Goal: Task Accomplishment & Management: Manage account settings

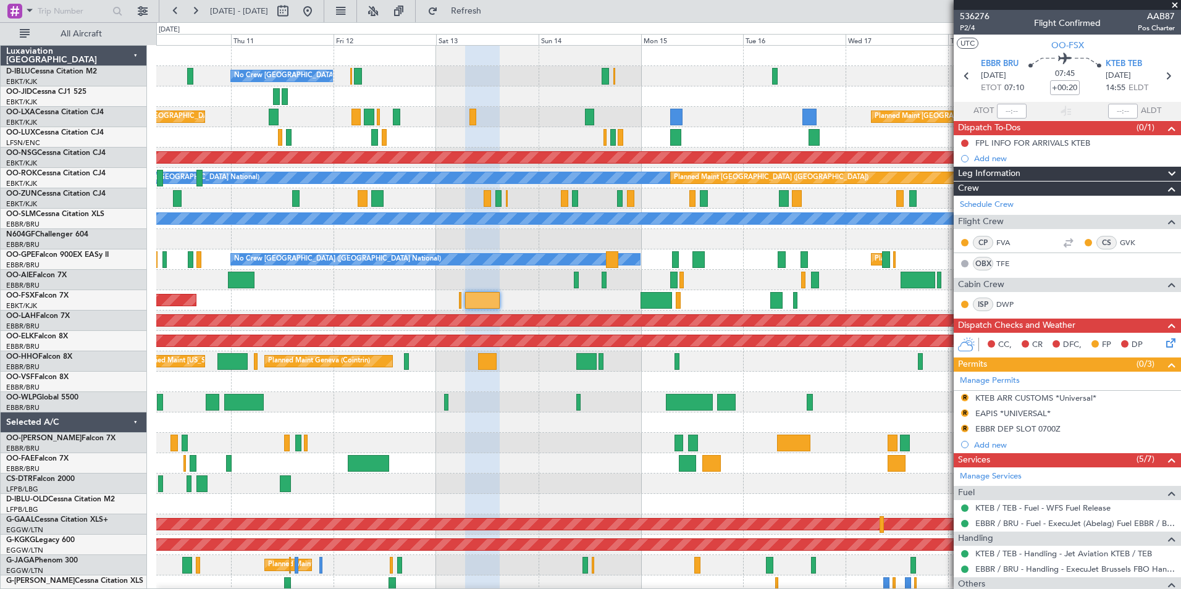
click at [727, 293] on div "No Crew [GEOGRAPHIC_DATA] ([GEOGRAPHIC_DATA] National) Planned Maint [GEOGRAPHI…" at bounding box center [668, 464] width 1024 height 836
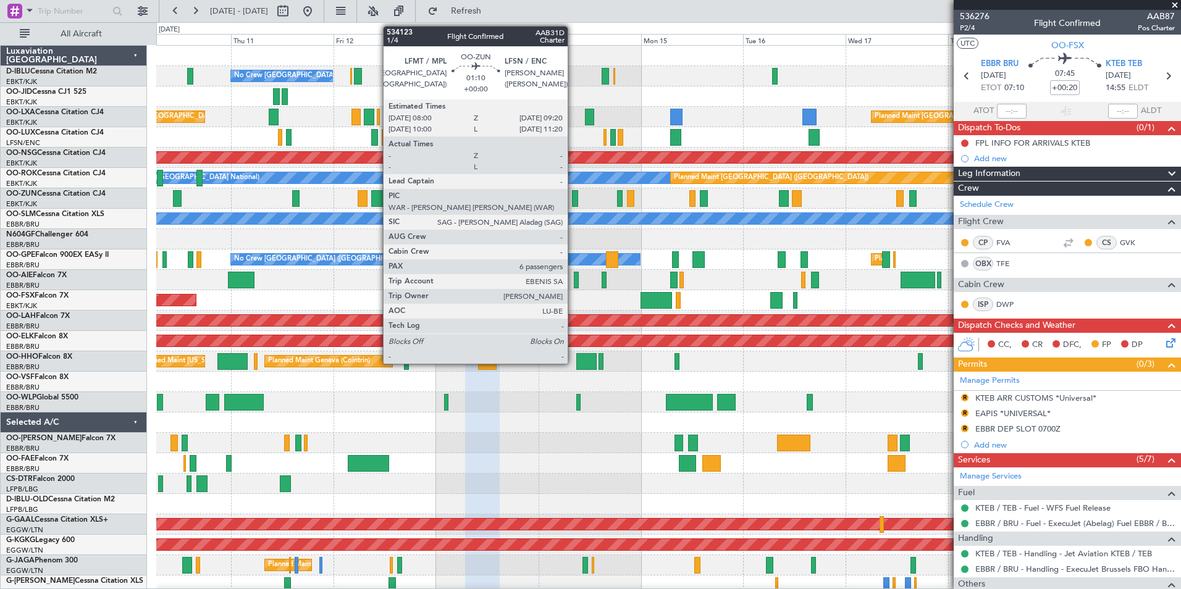
click at [573, 203] on div at bounding box center [575, 198] width 6 height 17
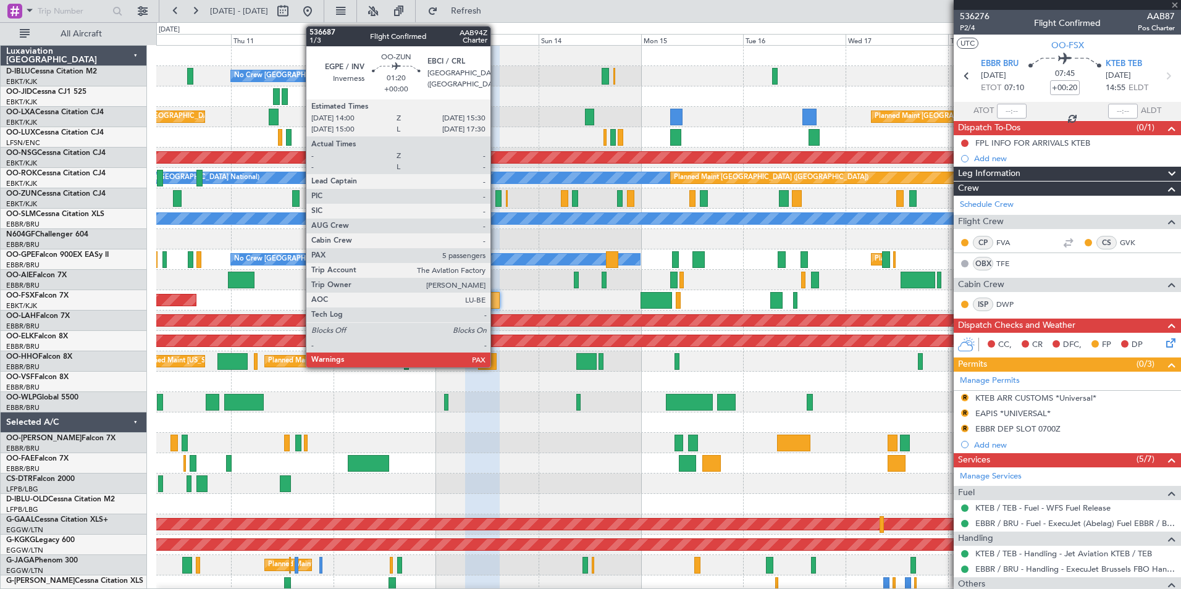
type input "6"
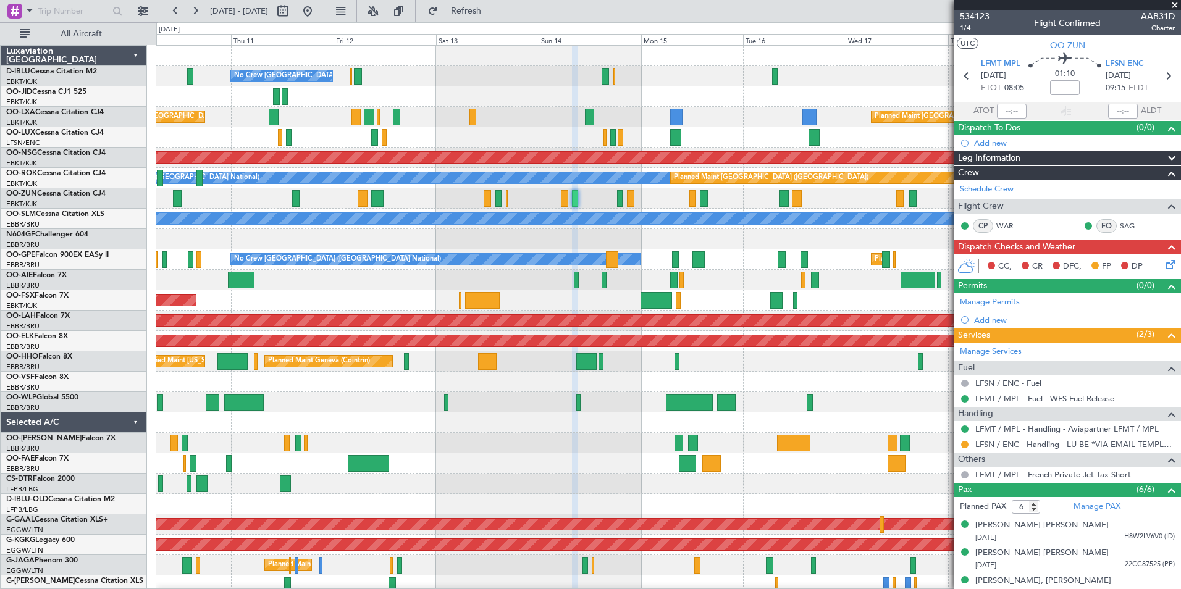
click at [961, 17] on span "534123" at bounding box center [975, 16] width 30 height 13
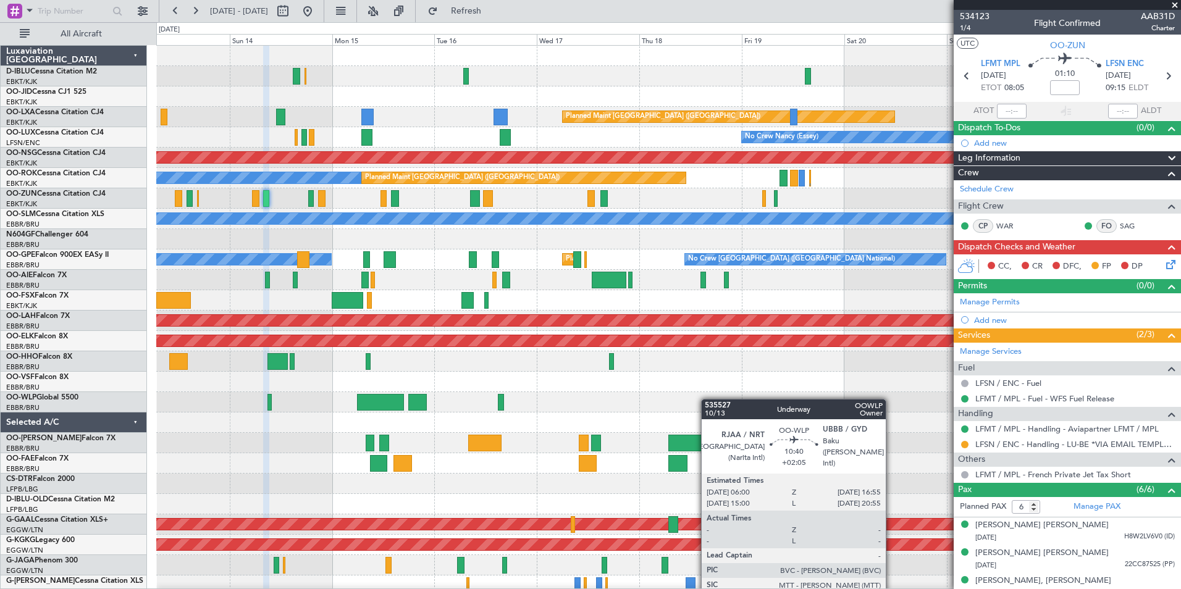
click at [263, 413] on div "No Crew [GEOGRAPHIC_DATA] ([GEOGRAPHIC_DATA] National) Planned Maint [GEOGRAPHI…" at bounding box center [668, 464] width 1024 height 836
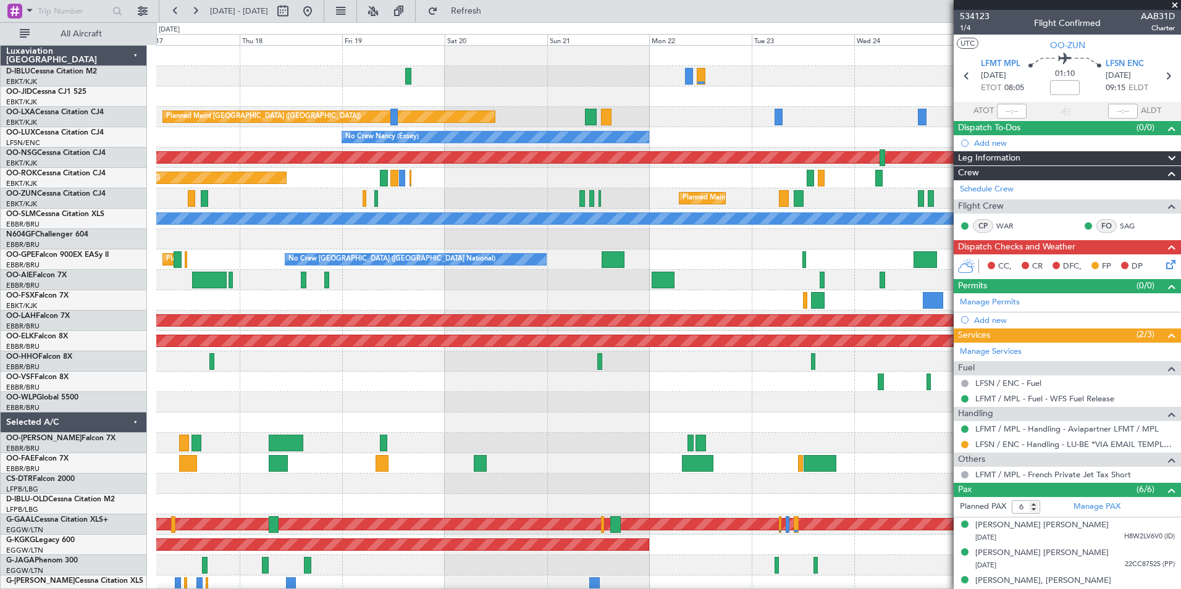
click at [635, 382] on div "A/C Unavailable [GEOGRAPHIC_DATA] ([GEOGRAPHIC_DATA] National) A/C Unavailable …" at bounding box center [668, 464] width 1024 height 836
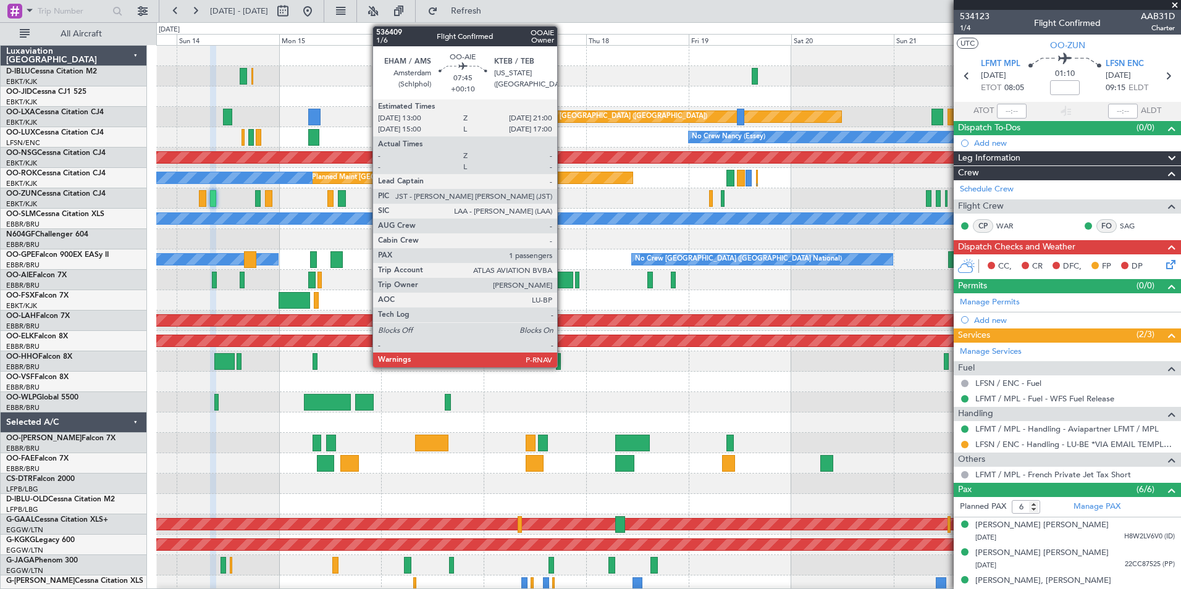
click at [563, 281] on div at bounding box center [556, 280] width 35 height 17
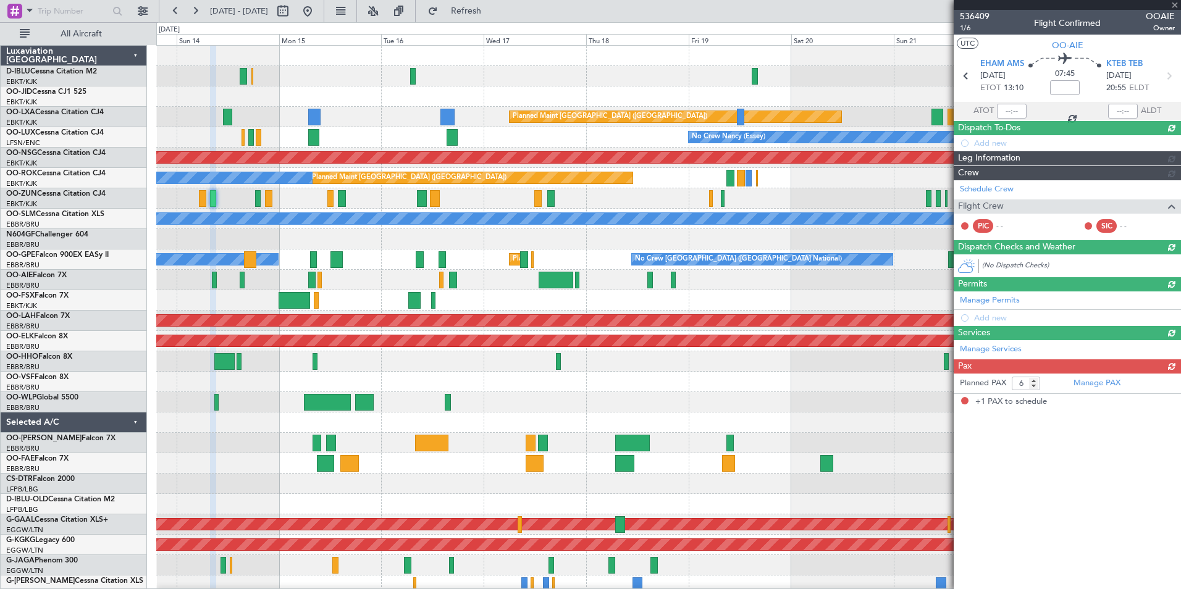
type input "+00:10"
type input "1"
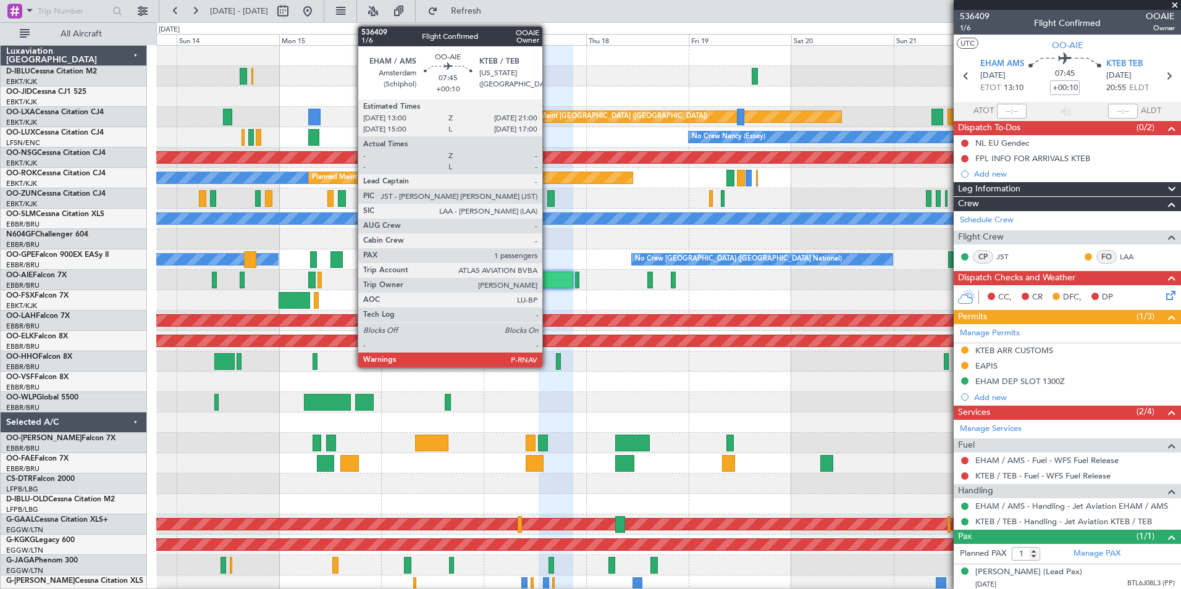
click at [548, 279] on div at bounding box center [556, 280] width 35 height 17
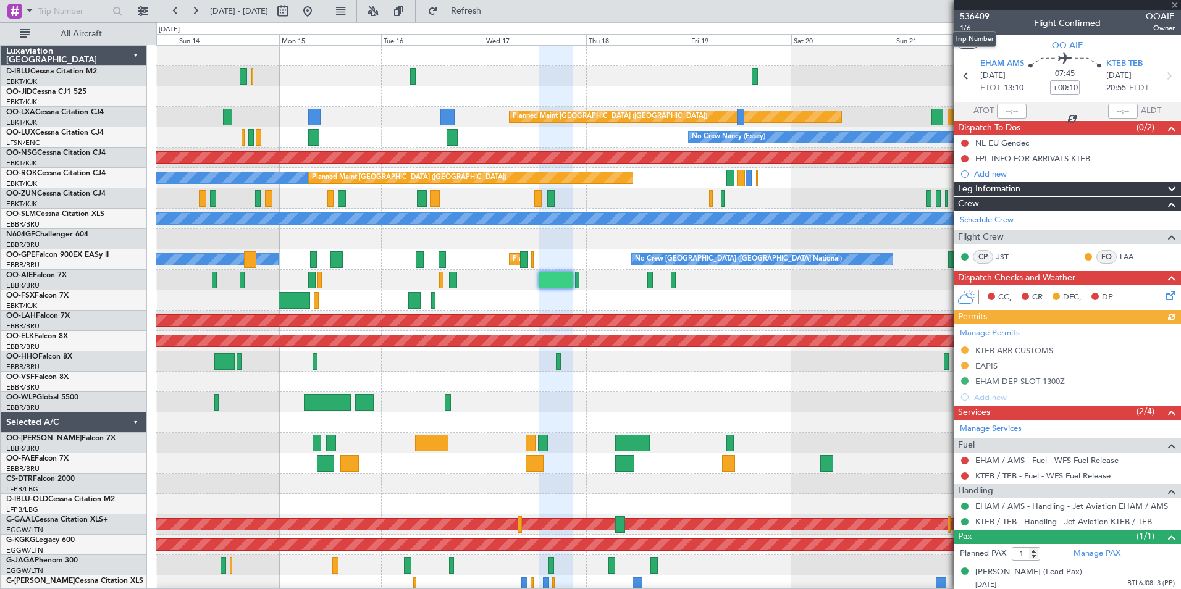
click at [977, 12] on span "536409" at bounding box center [975, 16] width 30 height 13
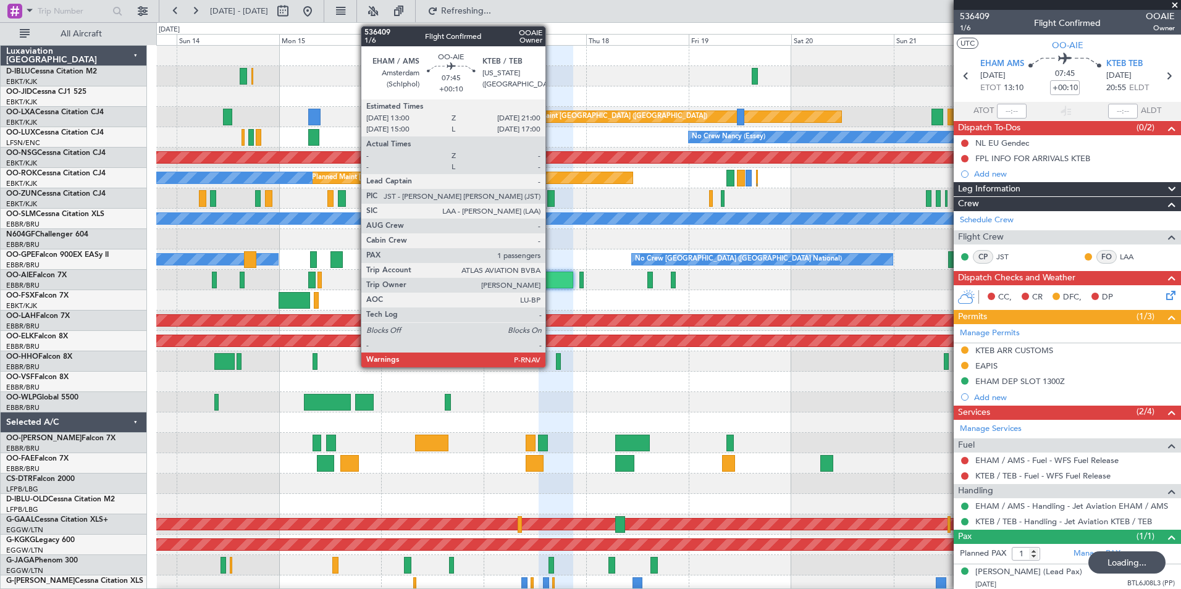
click at [551, 286] on div at bounding box center [556, 280] width 35 height 17
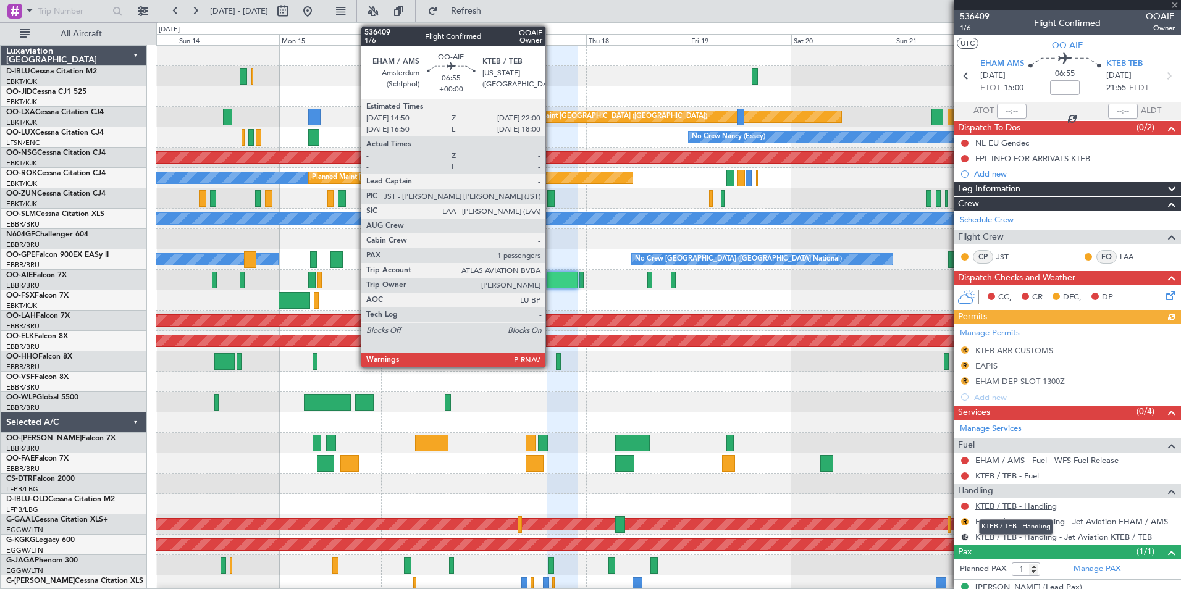
click at [1030, 503] on link "KTEB / TEB - Handling" at bounding box center [1016, 506] width 82 height 11
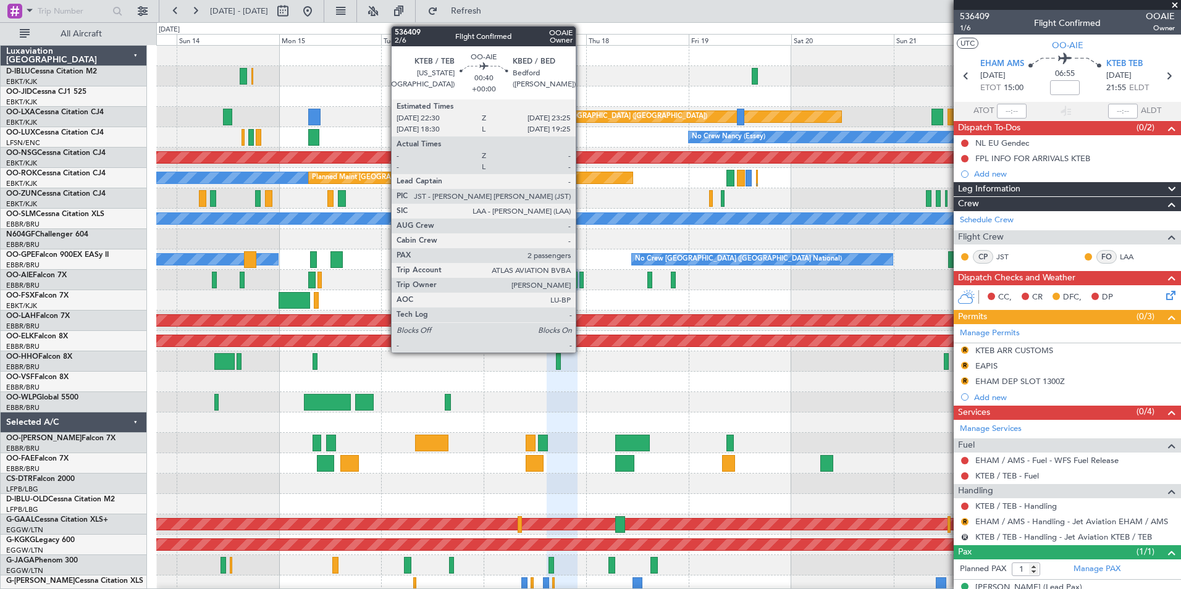
click at [581, 279] on div at bounding box center [581, 280] width 4 height 17
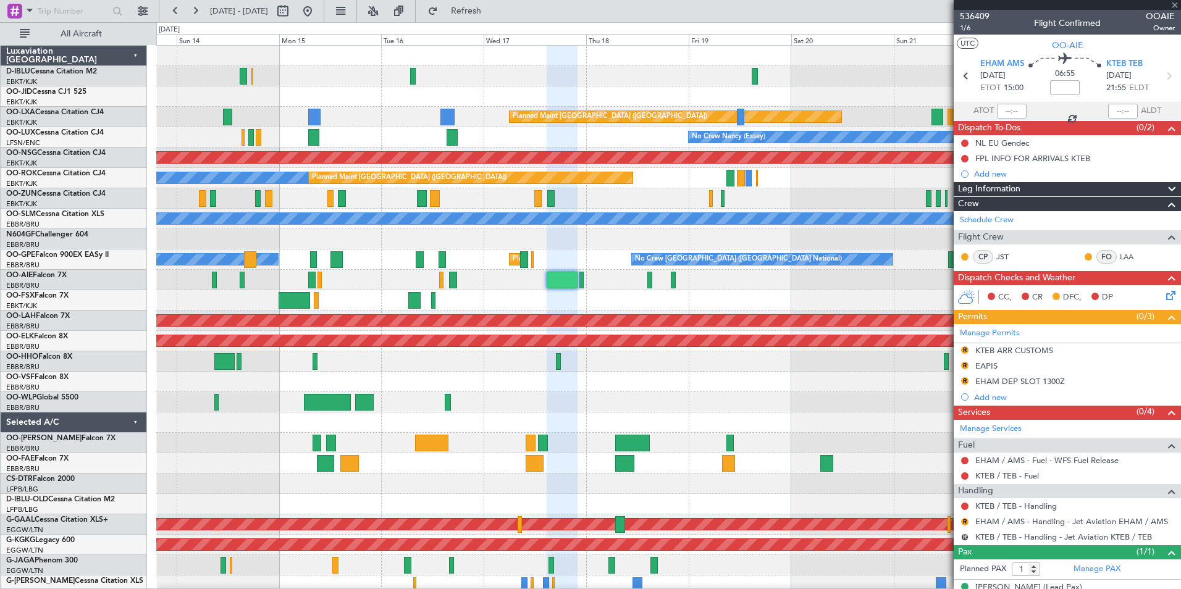
type input "2"
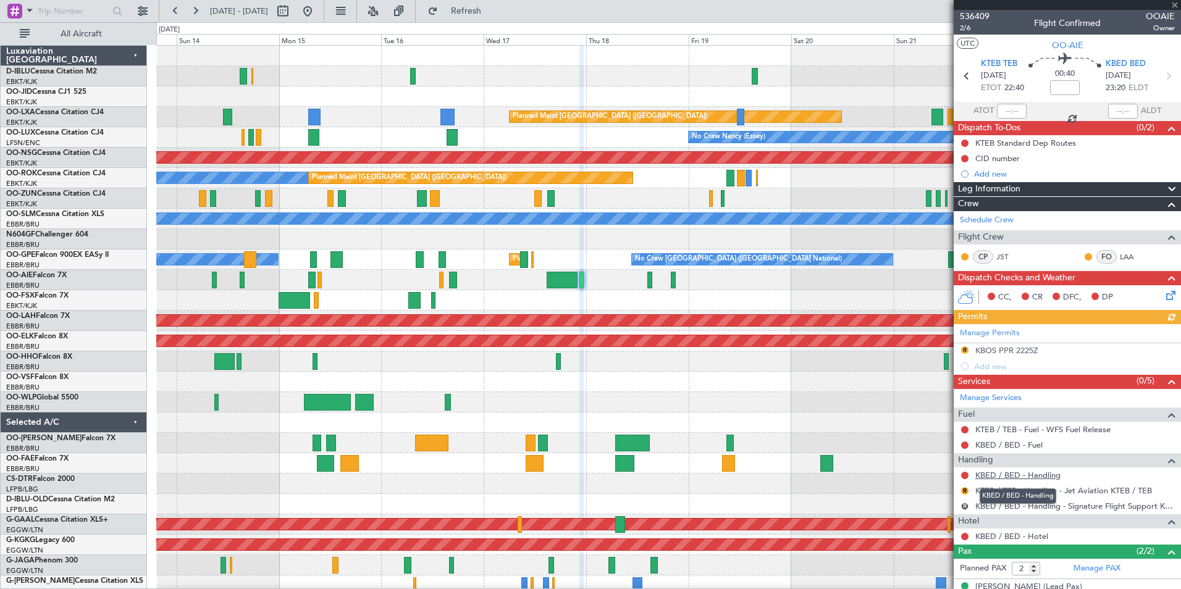
click at [993, 476] on link "KBED / BED - Handling" at bounding box center [1017, 475] width 85 height 11
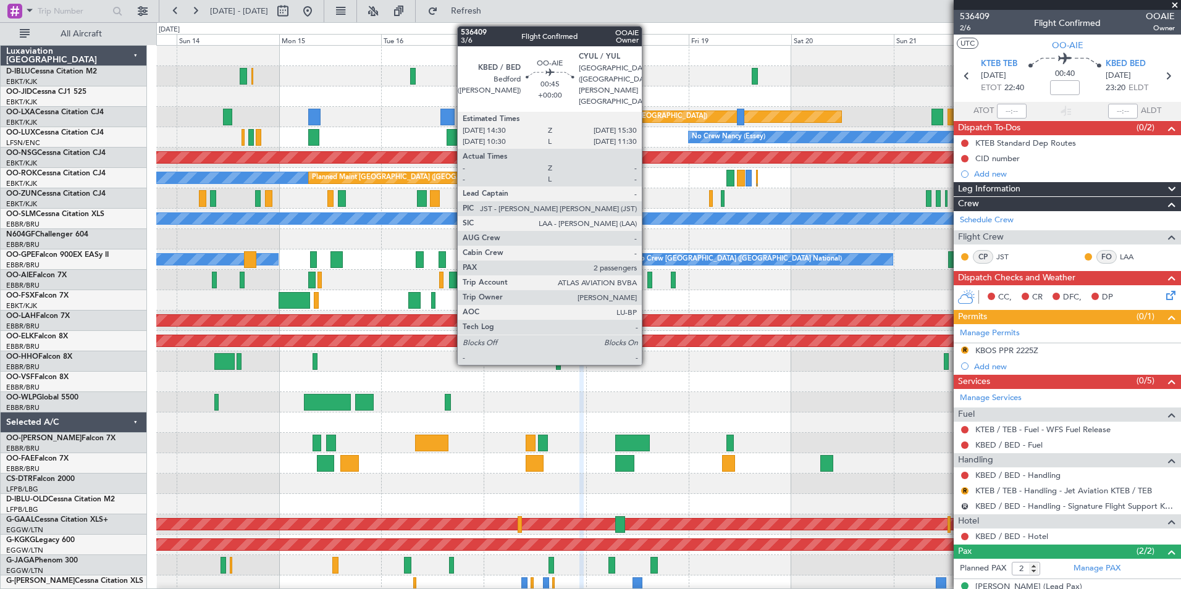
click at [647, 285] on div at bounding box center [649, 280] width 4 height 17
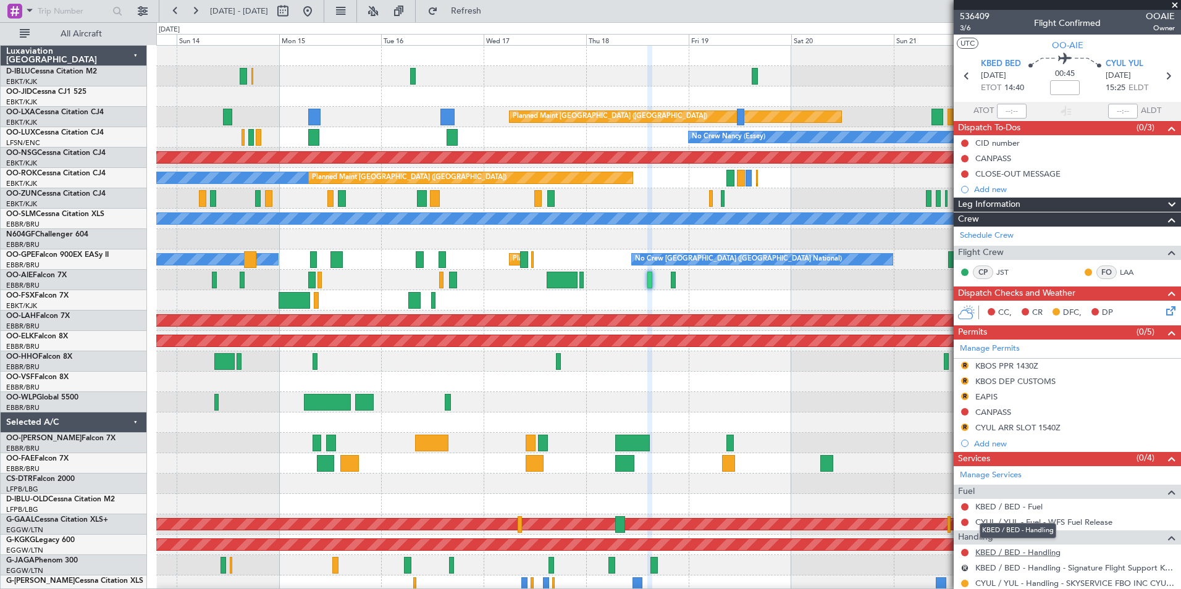
click at [987, 552] on link "KBED / BED - Handling" at bounding box center [1017, 552] width 85 height 11
